Goal: Register for event/course

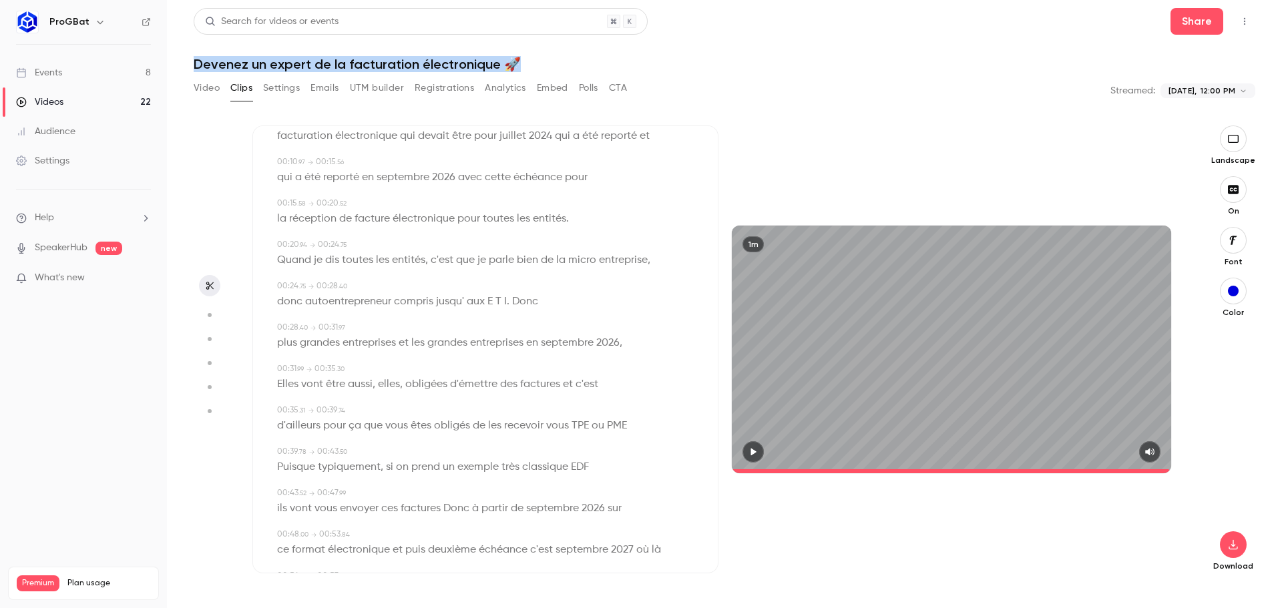
scroll to position [92, 0]
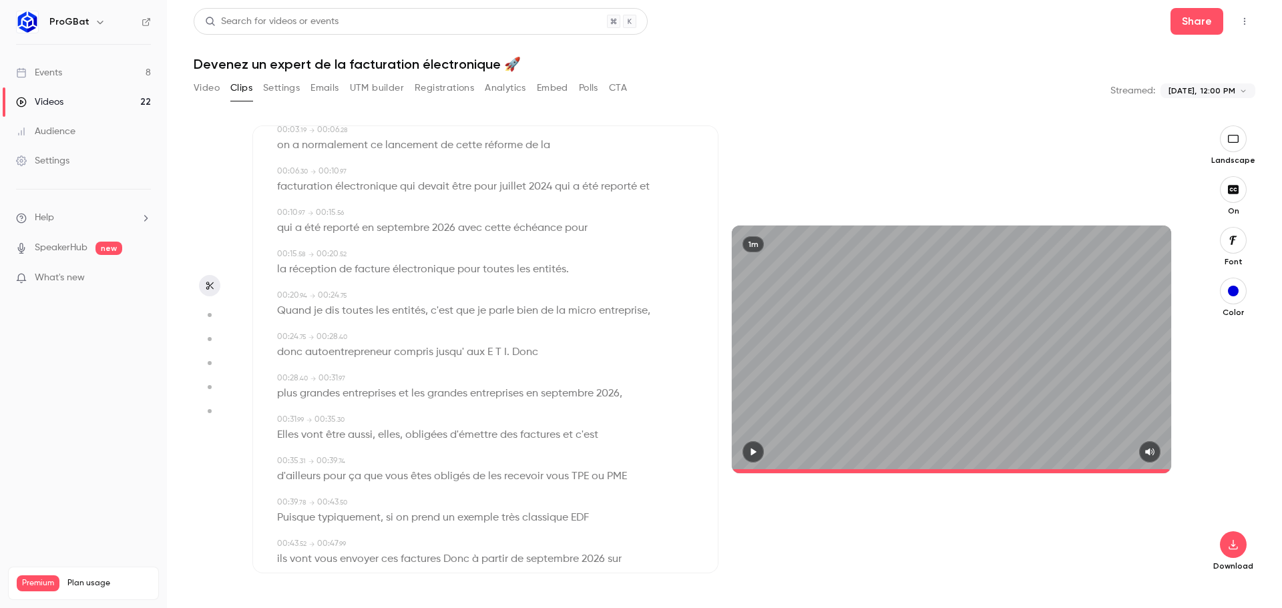
click at [296, 89] on button "Settings" at bounding box center [281, 87] width 37 height 21
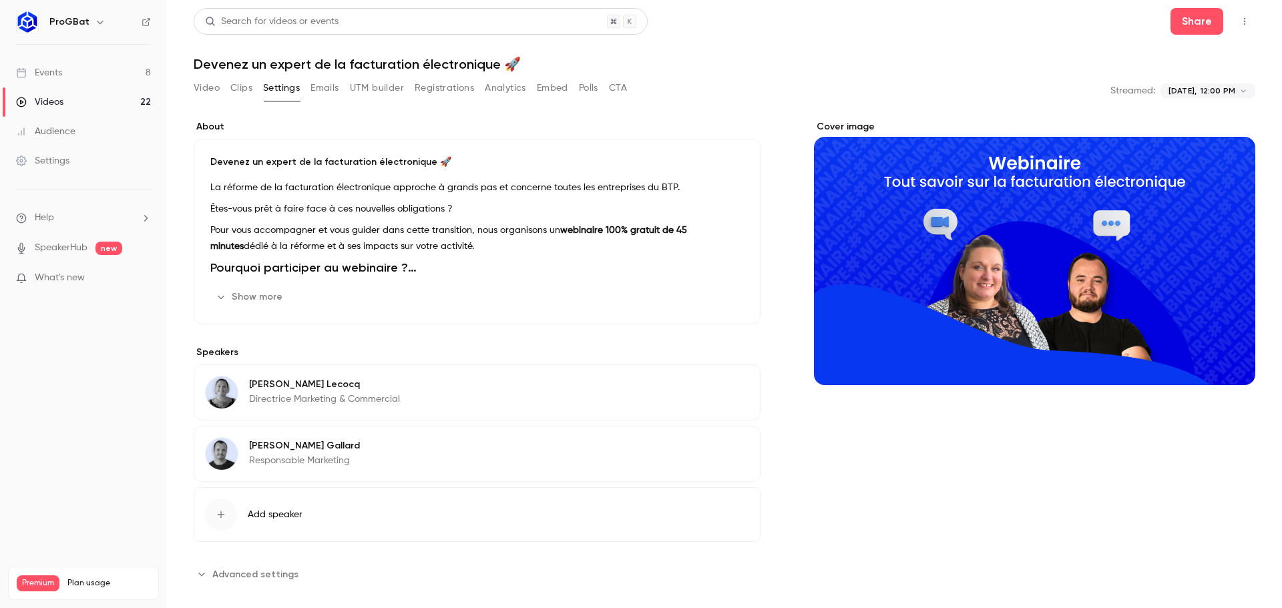
click at [445, 89] on button "Registrations" at bounding box center [444, 87] width 59 height 21
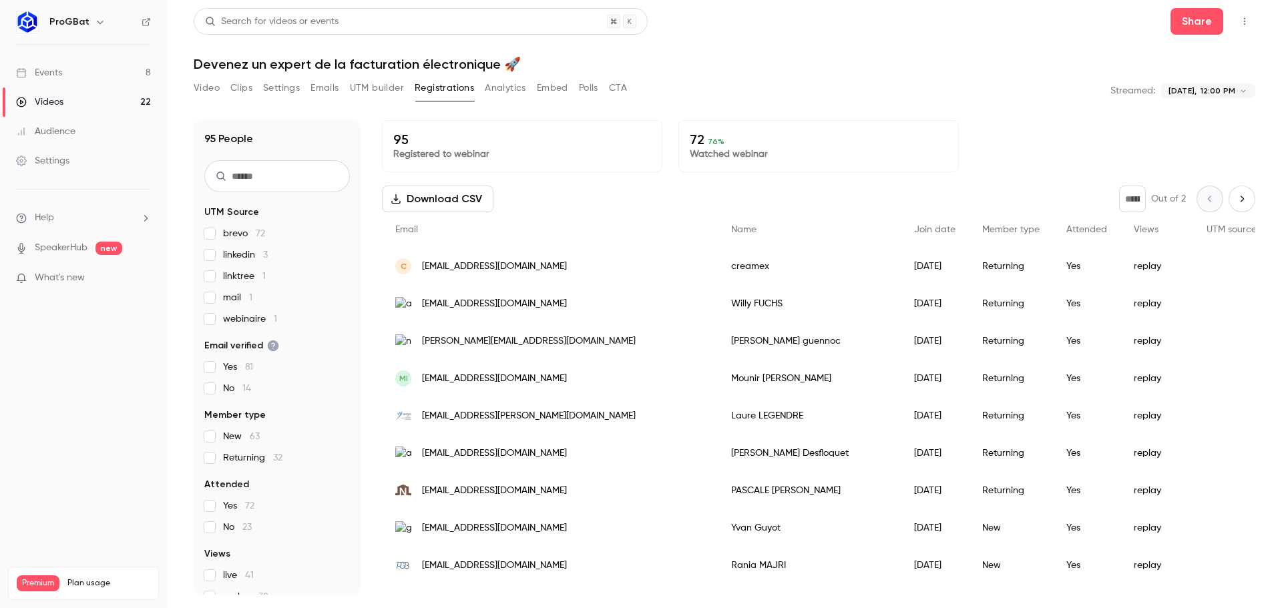
click at [364, 85] on button "UTM builder" at bounding box center [377, 87] width 54 height 21
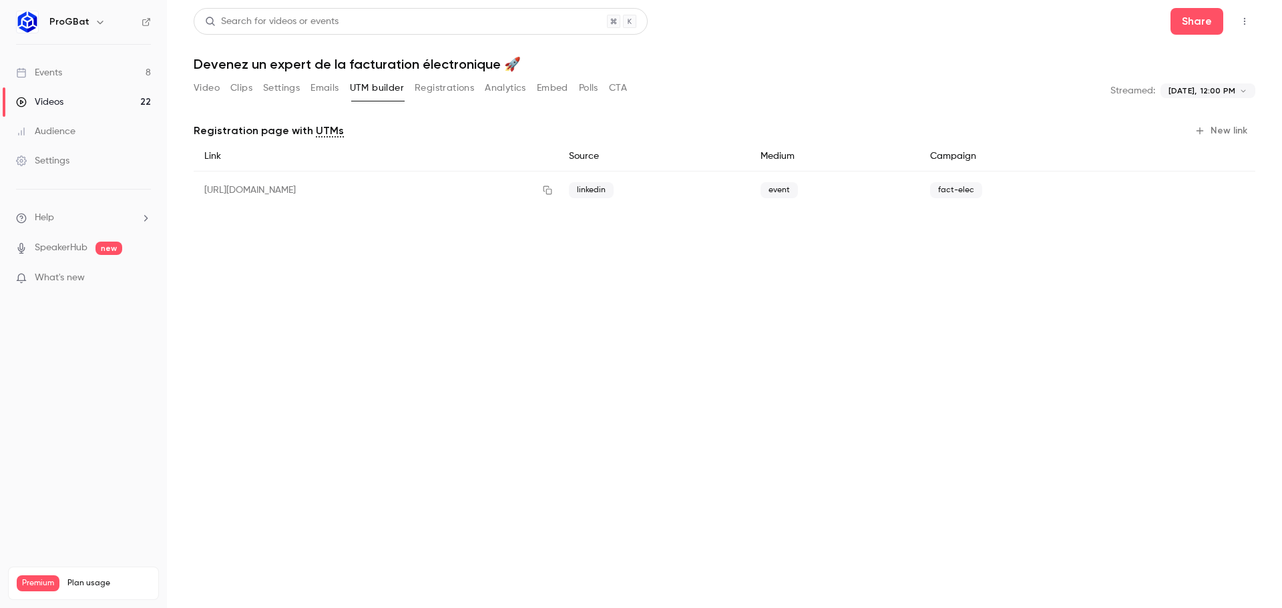
click at [331, 89] on button "Emails" at bounding box center [325, 87] width 28 height 21
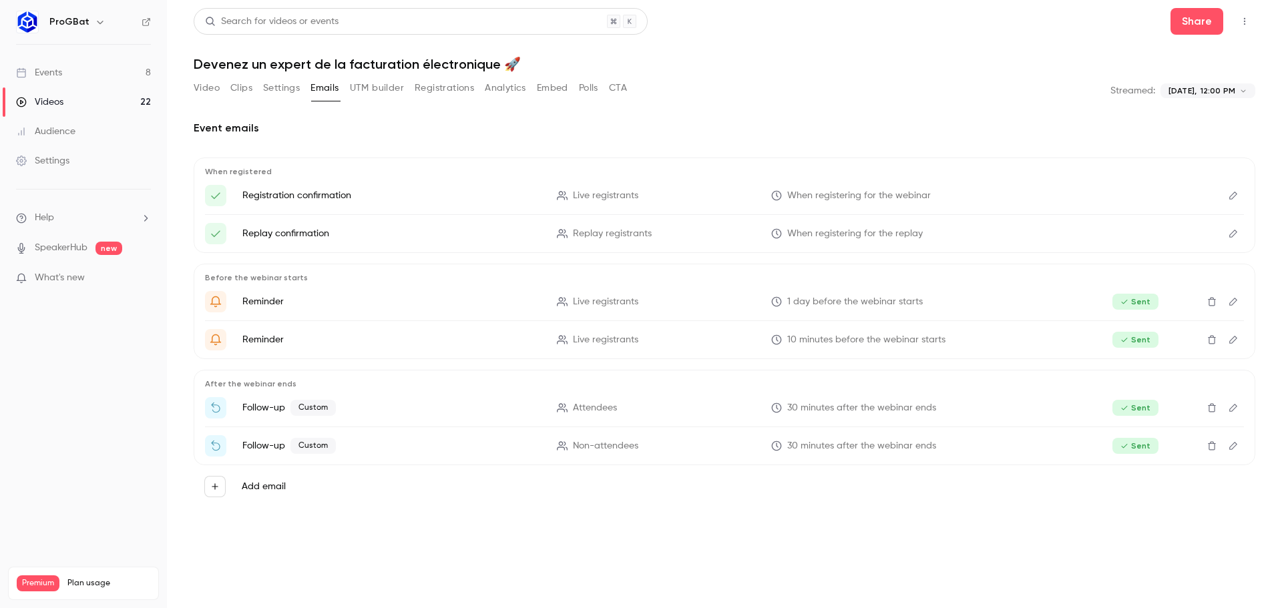
click at [200, 89] on button "Video" at bounding box center [207, 87] width 26 height 21
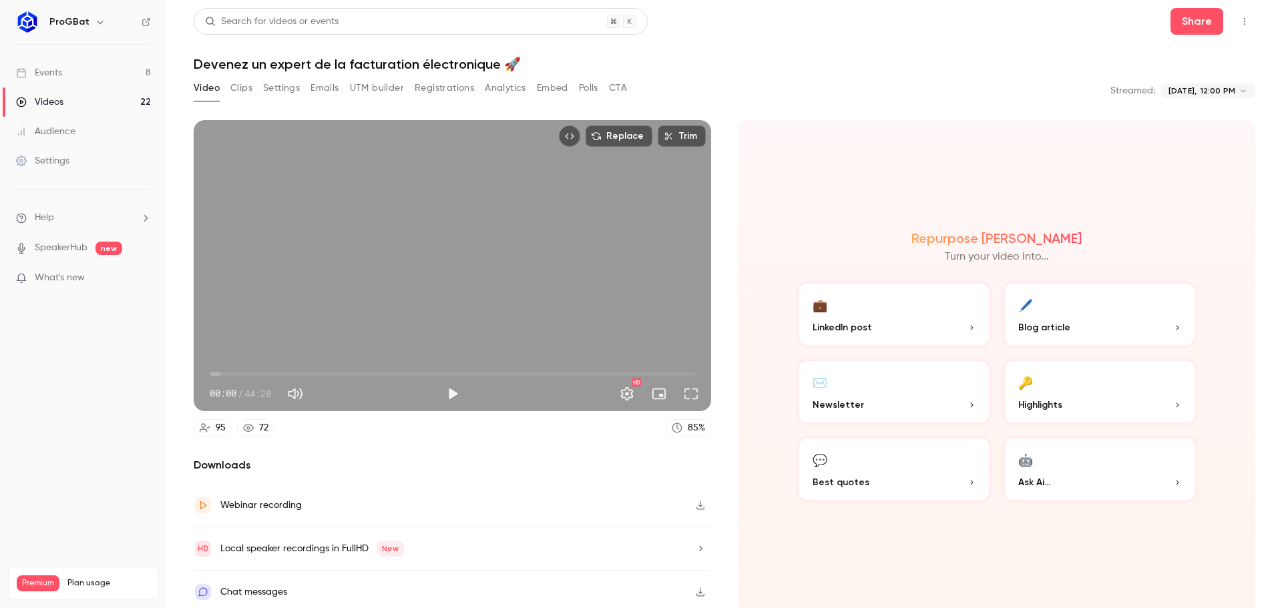
click at [319, 82] on button "Emails" at bounding box center [325, 87] width 28 height 21
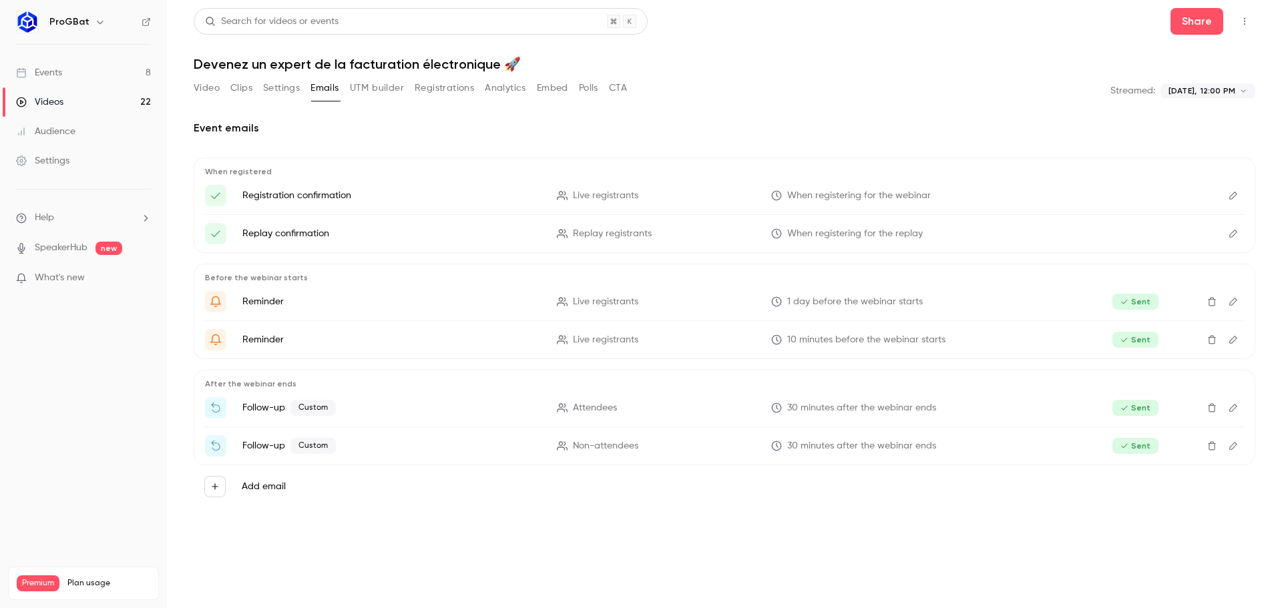
click at [365, 93] on button "UTM builder" at bounding box center [377, 87] width 54 height 21
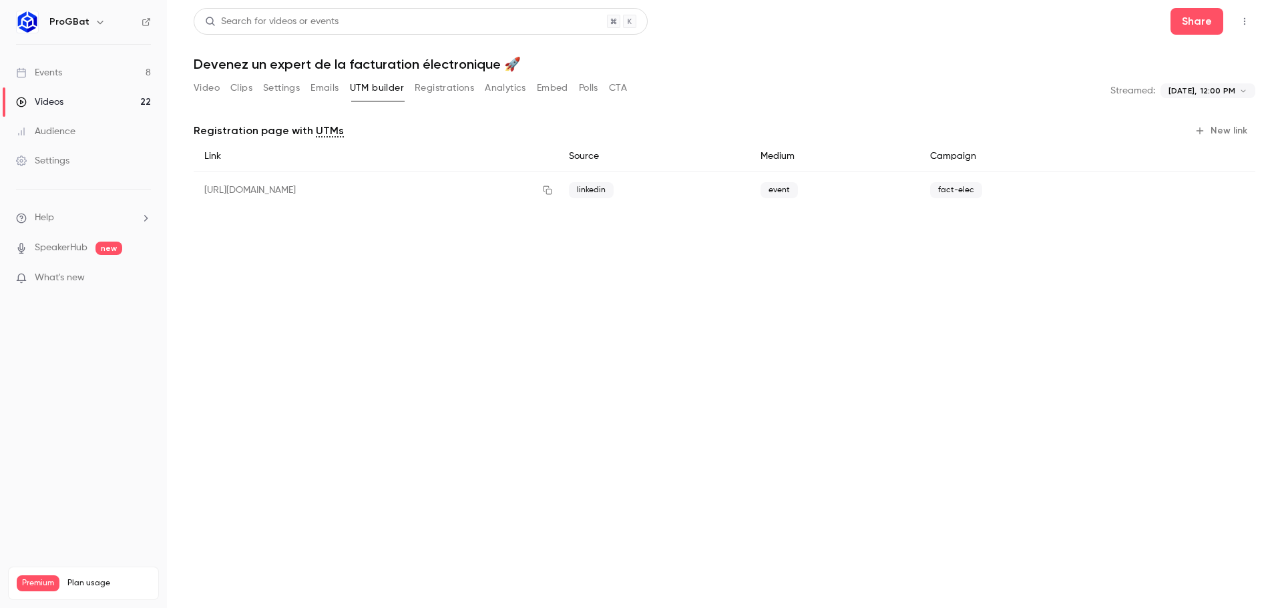
click at [435, 93] on button "Registrations" at bounding box center [444, 87] width 59 height 21
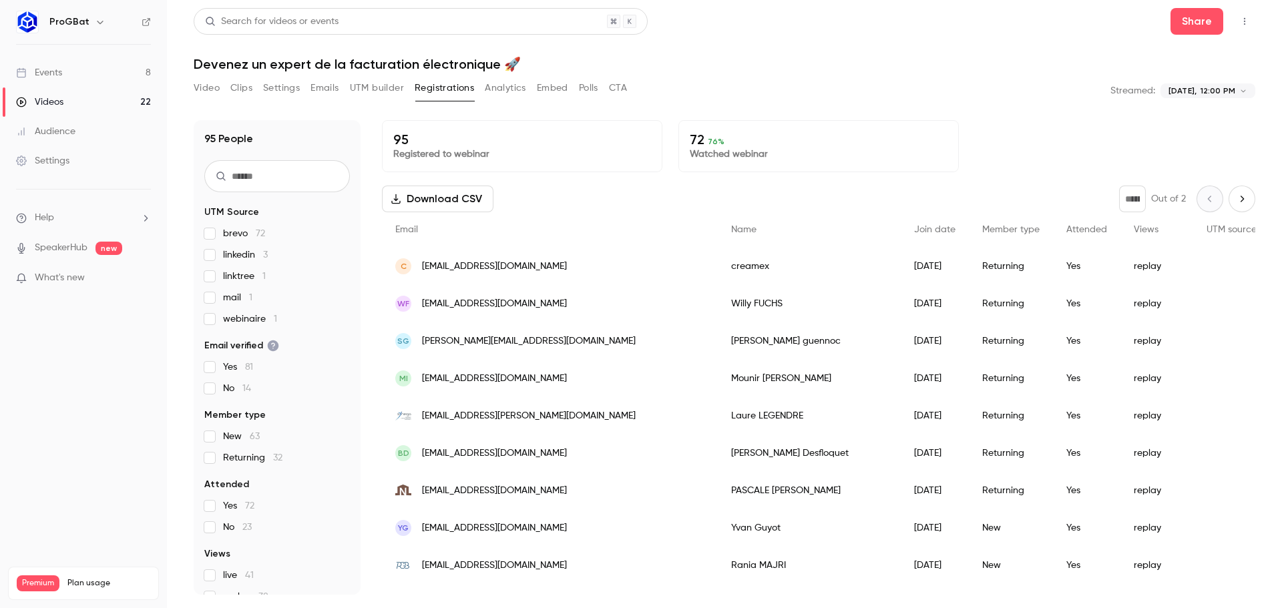
click at [358, 85] on button "UTM builder" at bounding box center [377, 87] width 54 height 21
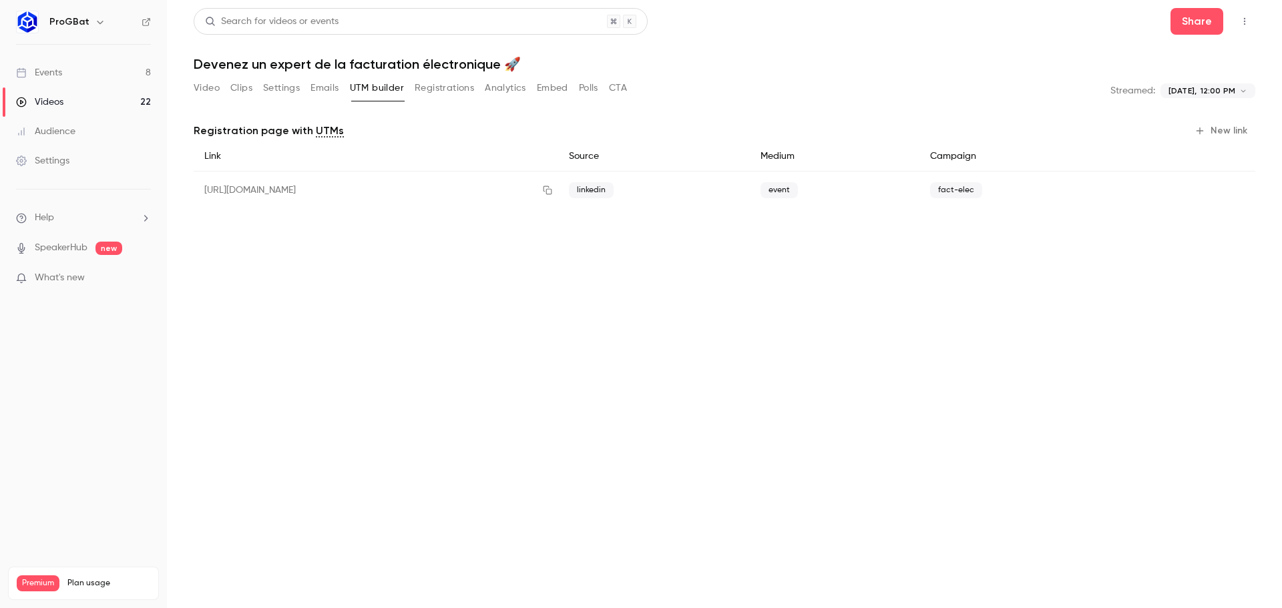
click at [86, 77] on link "Events 8" at bounding box center [83, 72] width 167 height 29
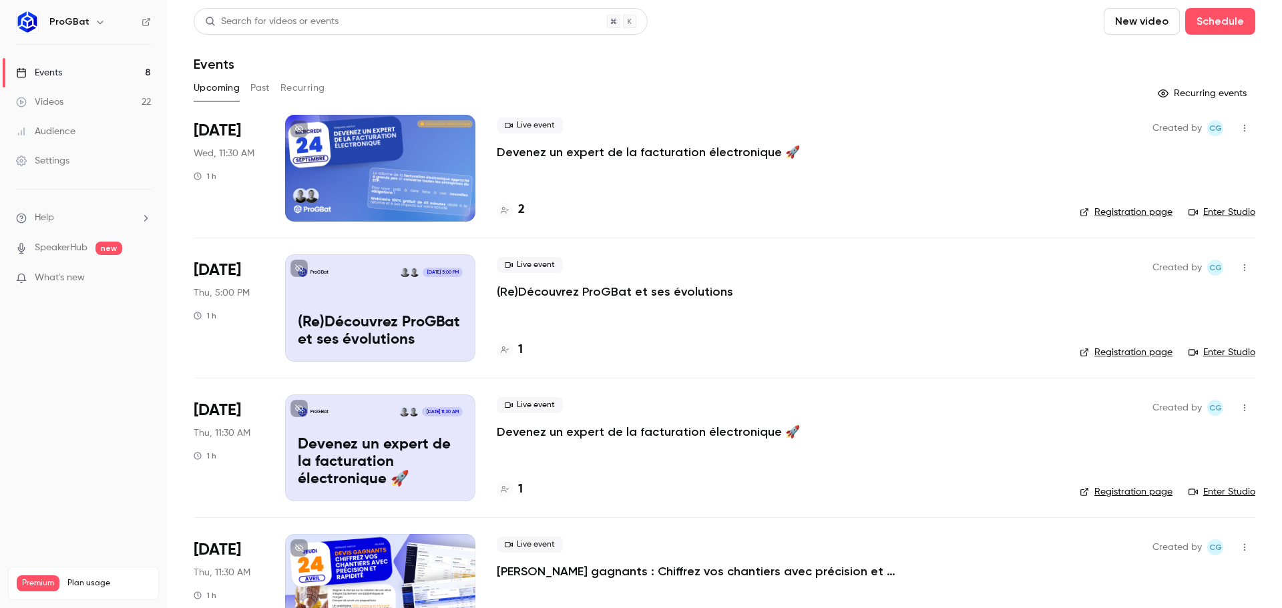
click at [529, 150] on p "Devenez un expert de la facturation électronique 🚀" at bounding box center [648, 152] width 303 height 16
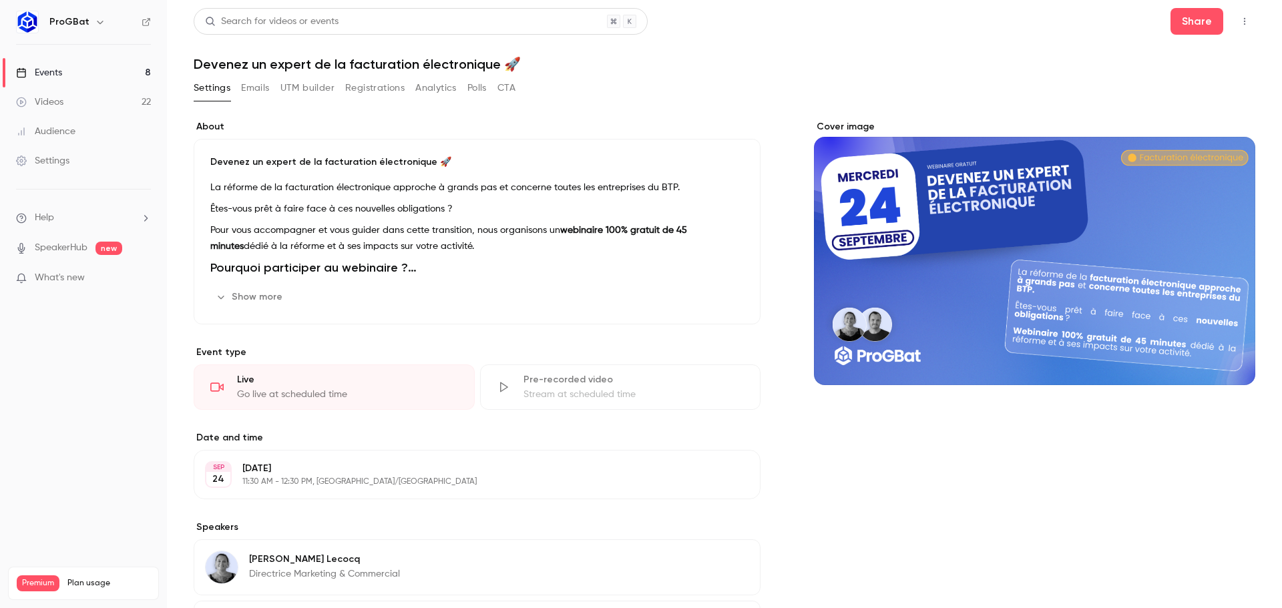
click at [363, 92] on button "Registrations" at bounding box center [374, 87] width 59 height 21
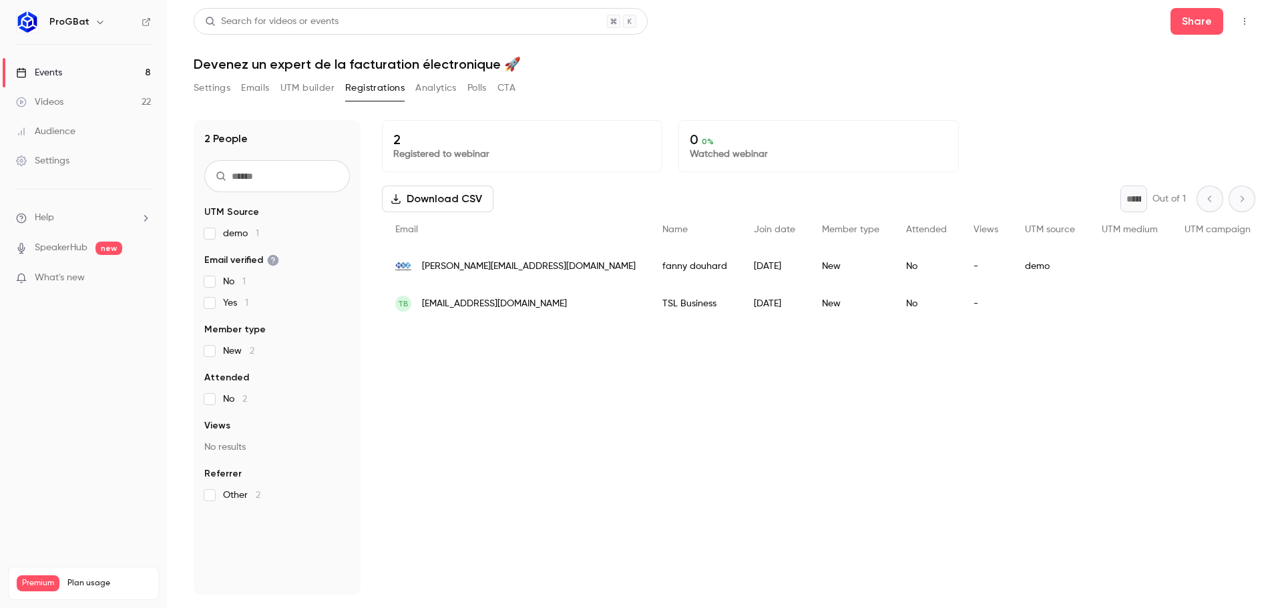
click at [305, 92] on button "UTM builder" at bounding box center [308, 87] width 54 height 21
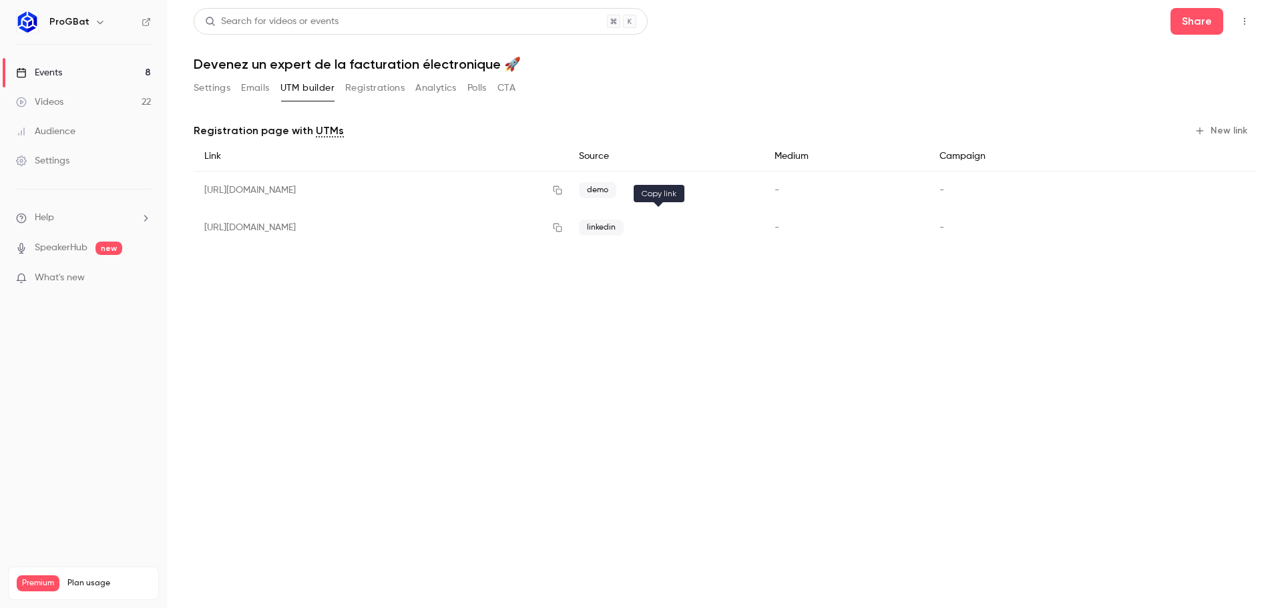
click at [563, 225] on icon "button" at bounding box center [557, 227] width 11 height 9
